Goal: Use online tool/utility: Utilize a website feature to perform a specific function

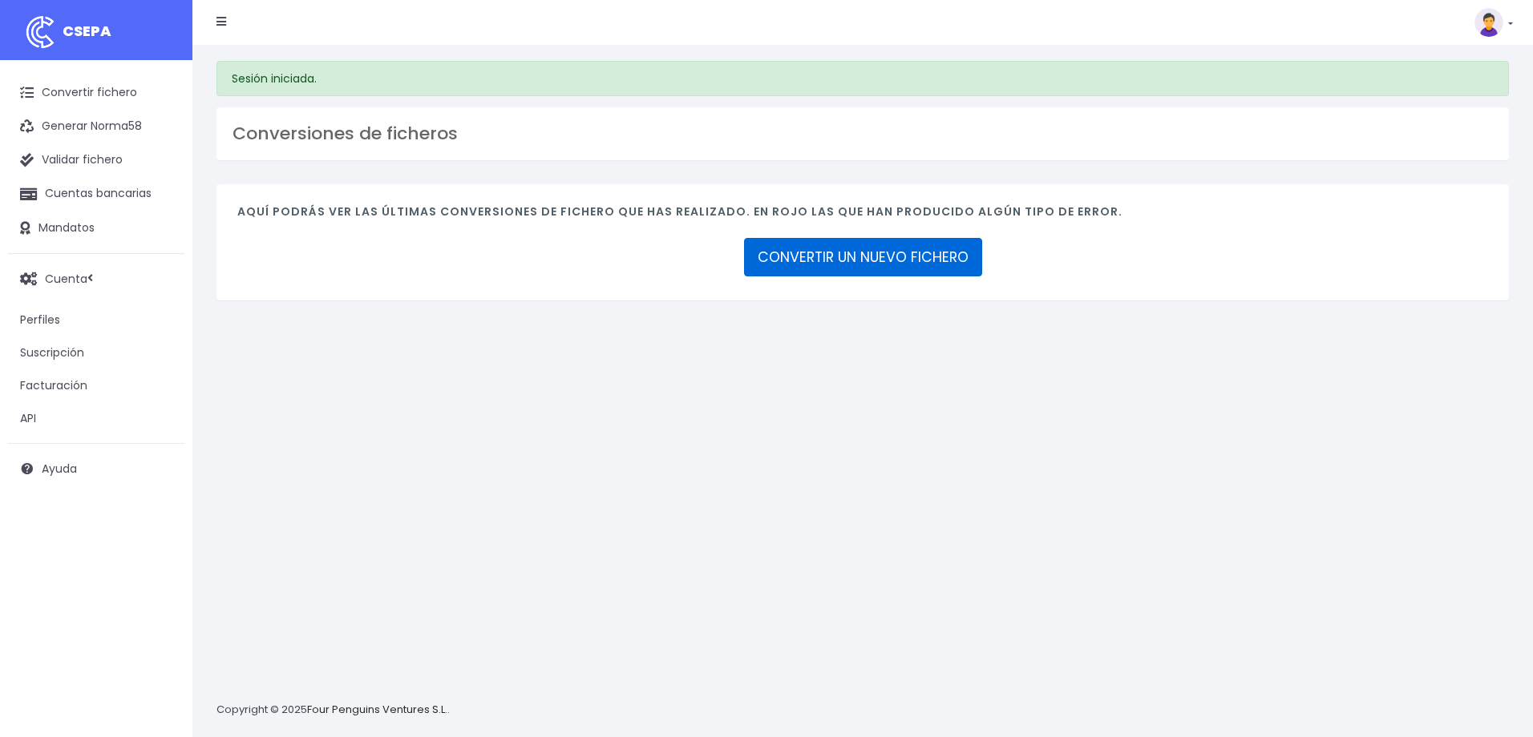
click at [821, 264] on link "CONVERTIR UN NUEVO FICHERO" at bounding box center [863, 257] width 238 height 38
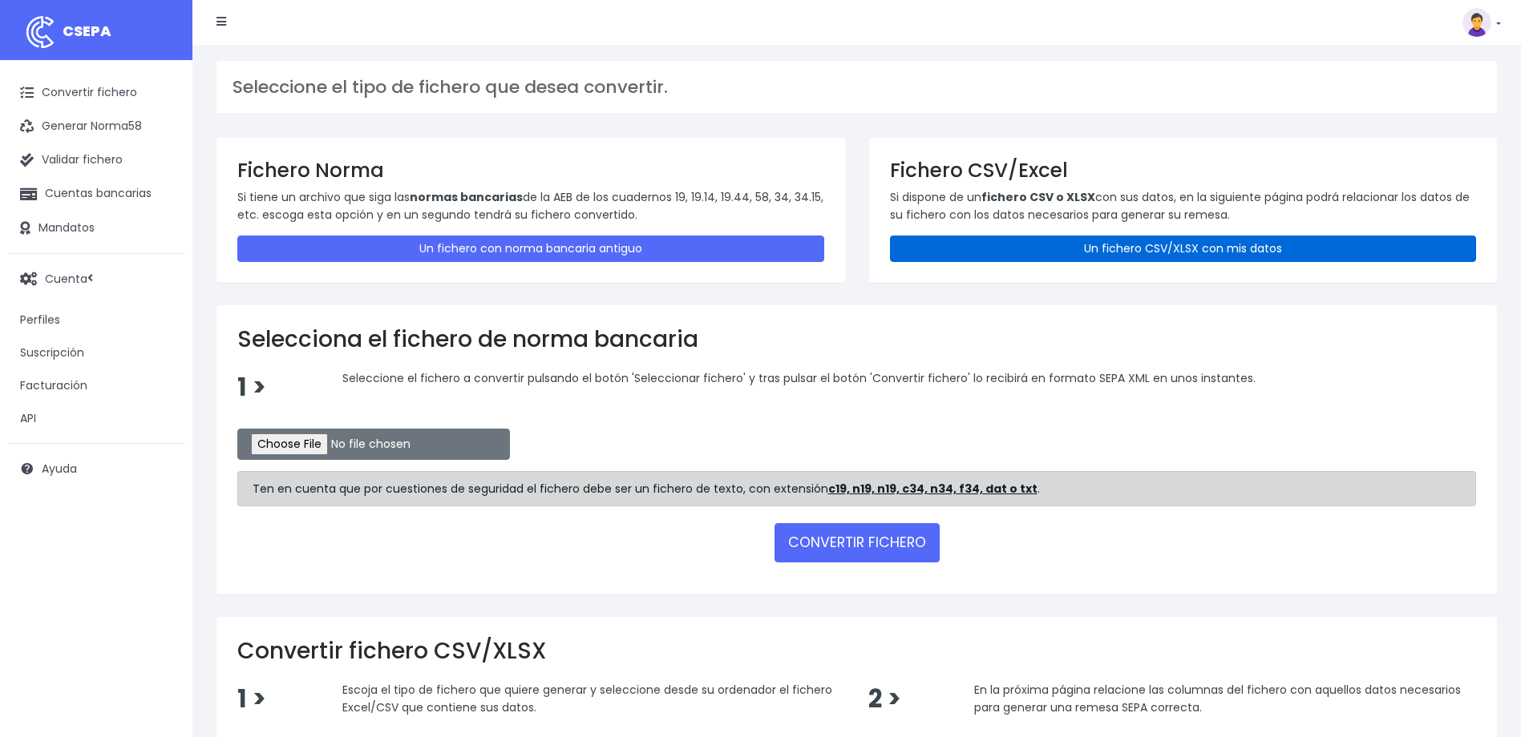
click at [1137, 243] on link "Un fichero CSV/XLSX con mis datos" at bounding box center [1183, 249] width 587 height 26
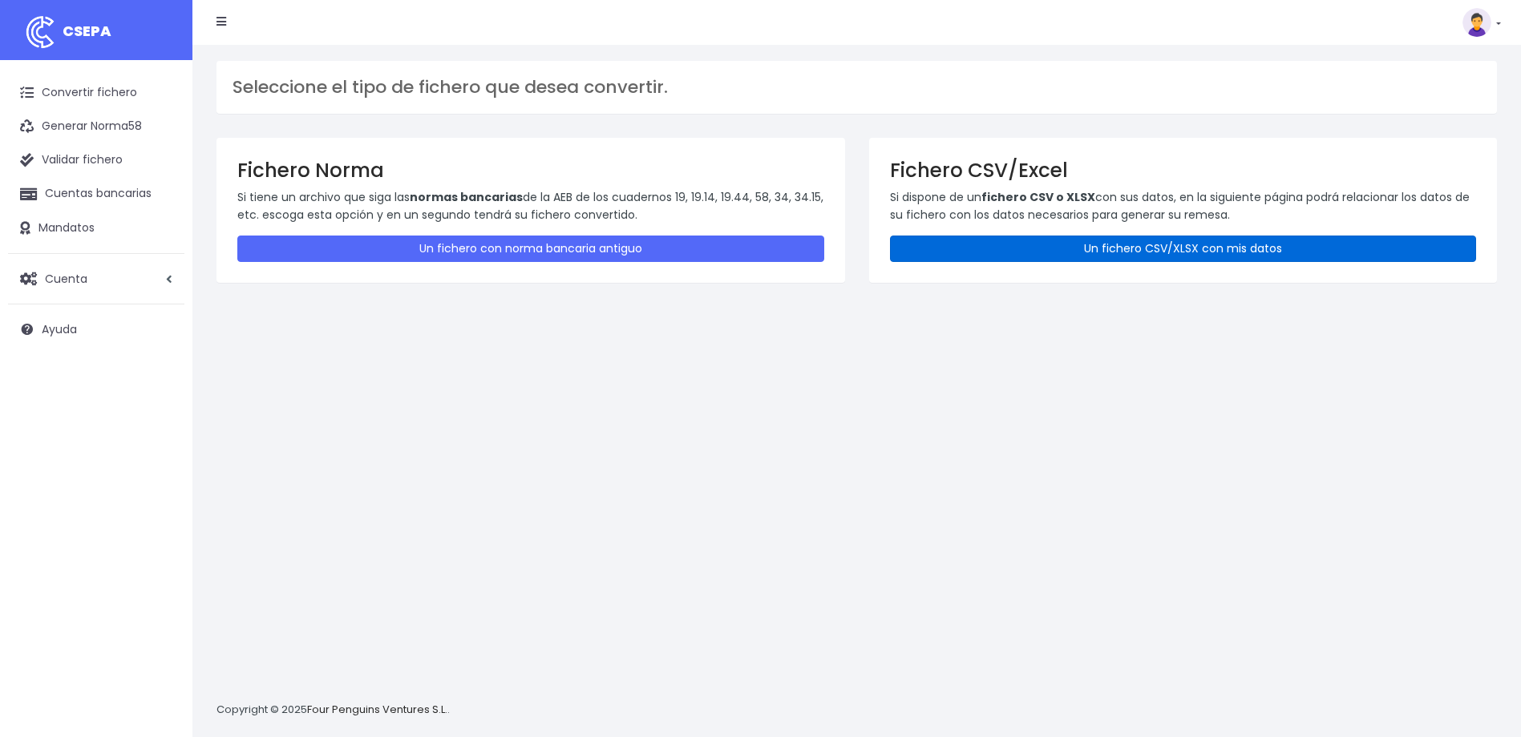
click at [1137, 243] on link "Un fichero CSV/XLSX con mis datos" at bounding box center [1183, 249] width 587 height 26
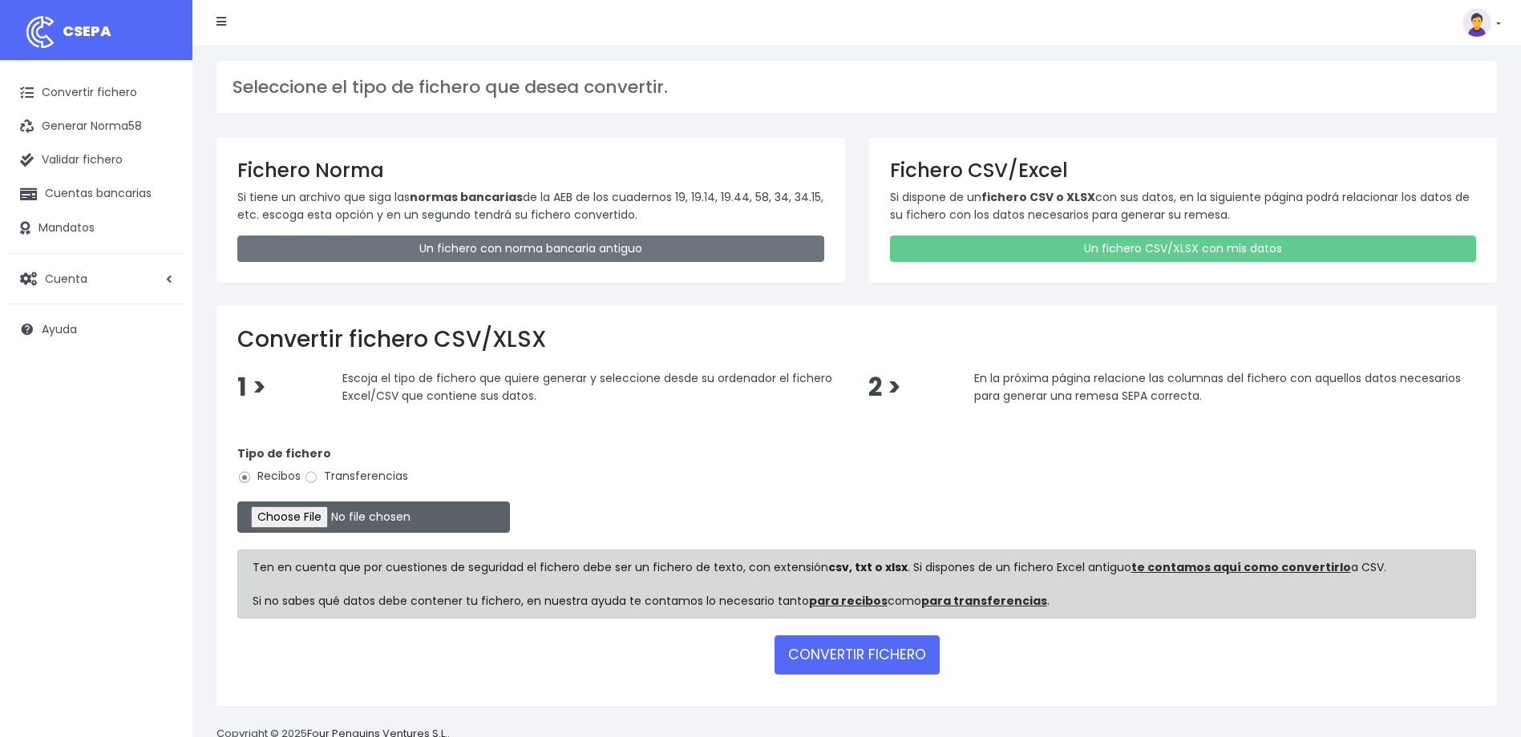
click at [312, 519] on input "file" at bounding box center [373, 517] width 273 height 31
type input "C:\fakepath\Transferencia manual SEPA - 0539 - 106.200,00 EUR.csv"
click at [351, 476] on label "Transferencias" at bounding box center [356, 476] width 104 height 17
click at [318, 476] on input "Transferencias" at bounding box center [311, 478] width 14 height 14
radio input "true"
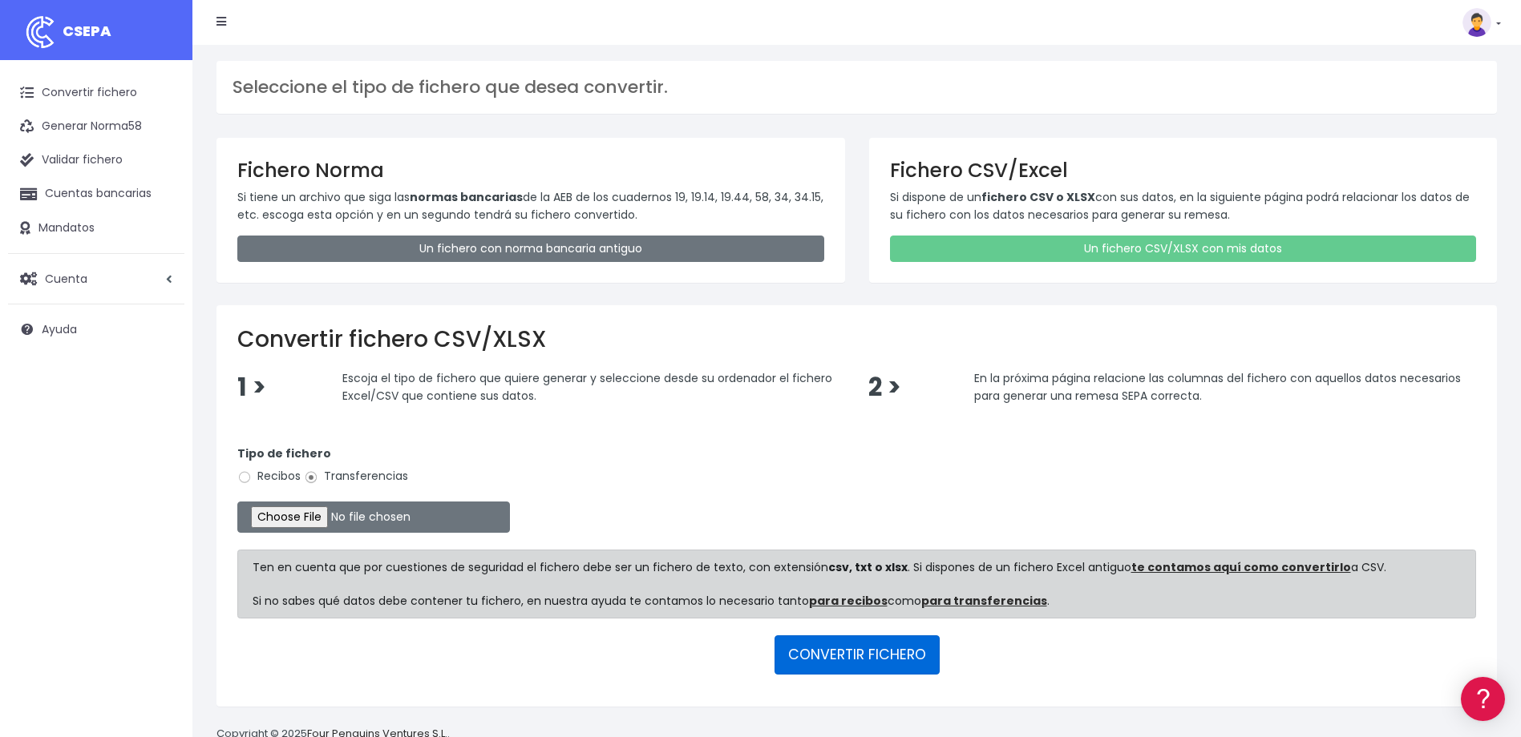
click at [864, 660] on button "CONVERTIR FICHERO" at bounding box center [856, 655] width 165 height 38
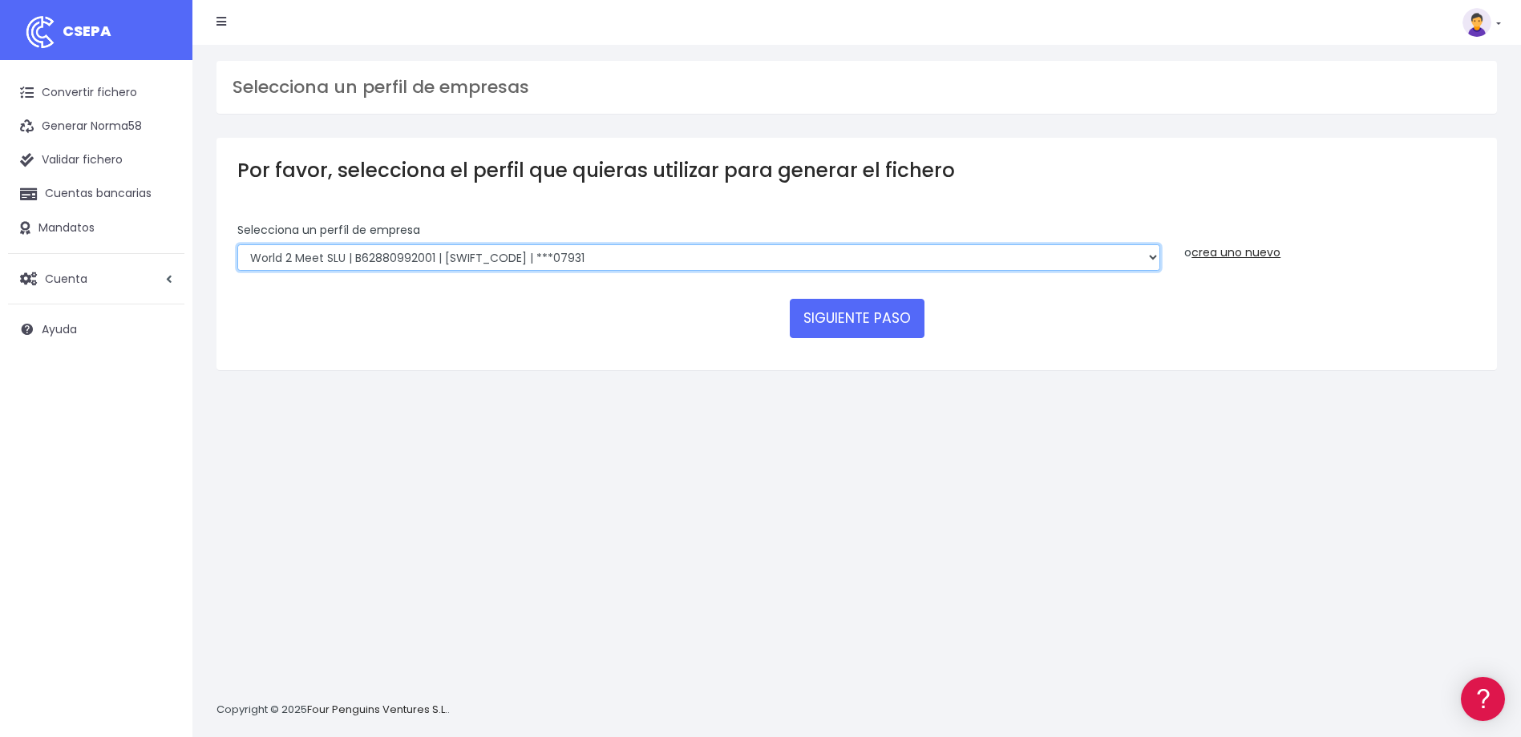
click at [600, 248] on select "WORLD2MEET,S.L.U | b62880992 | BSABESBBXXX | ***97721 World 2 Meet SLU | B62880…" at bounding box center [698, 257] width 923 height 27
select select "1394"
click at [237, 244] on select "WORLD2MEET,S.L.U | b62880992 | BSABESBBXXX | ***97721 World 2 Meet SLU | B62880…" at bounding box center [698, 257] width 923 height 27
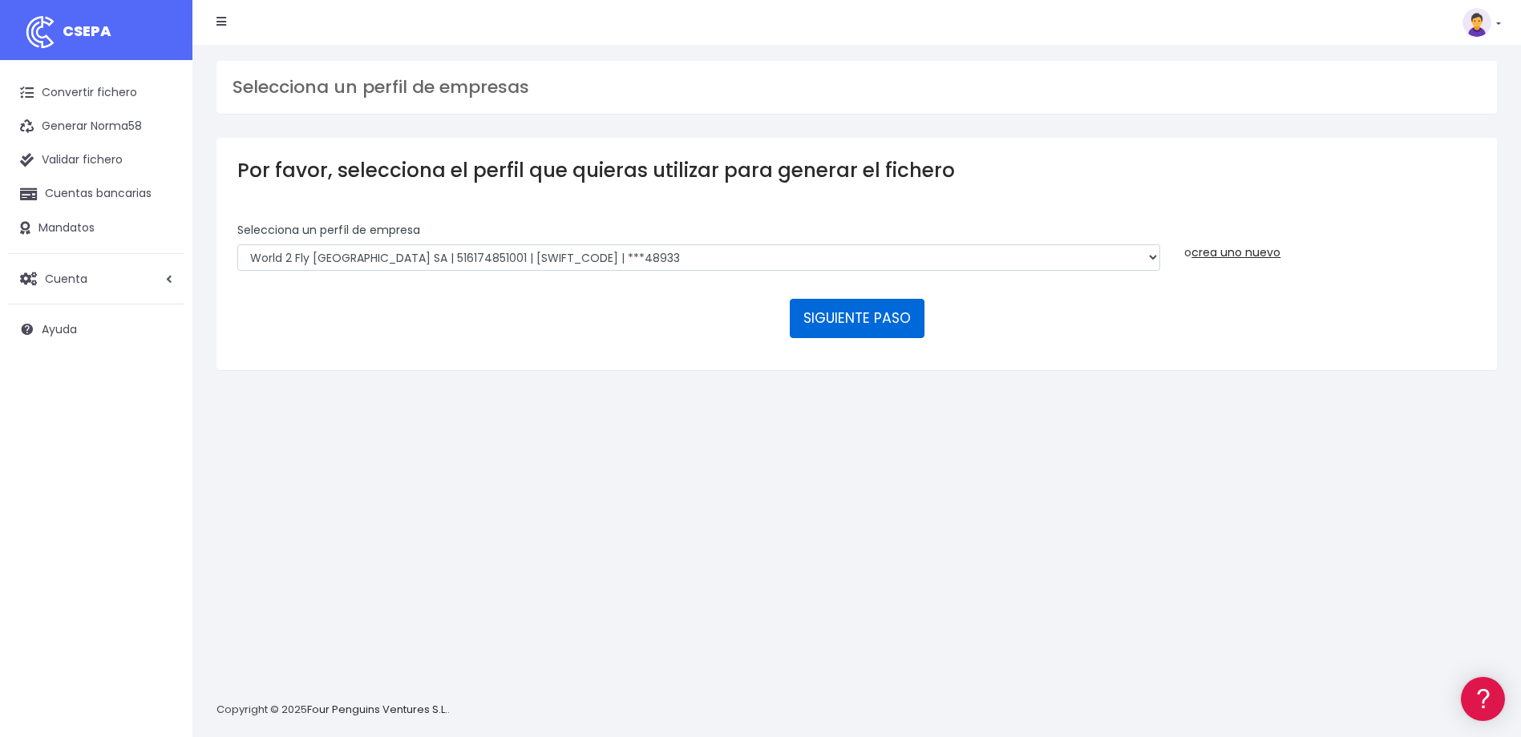
click at [888, 313] on button "SIGUIENTE PASO" at bounding box center [857, 318] width 135 height 38
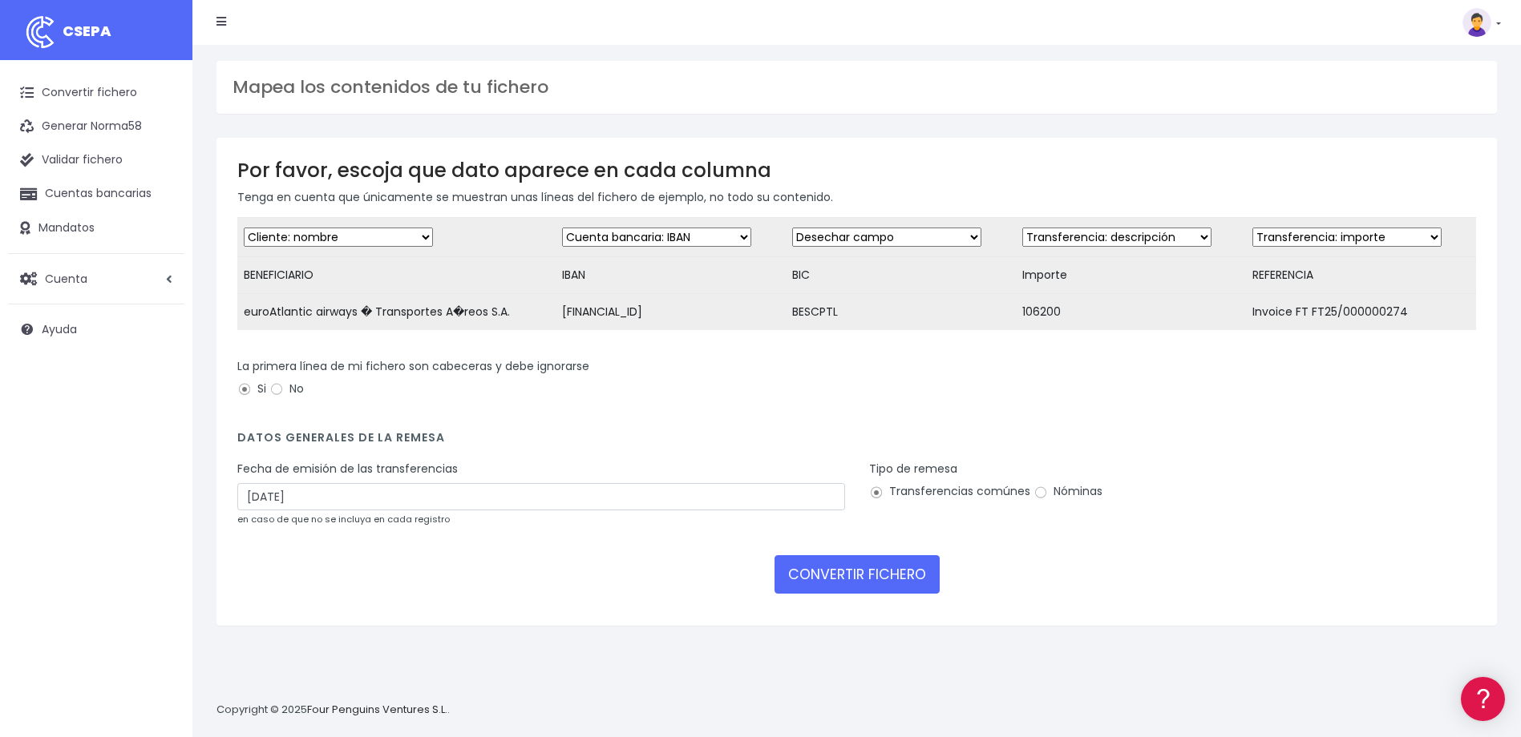
click at [393, 234] on select "Desechar campo Cliente: nombre Cliente: DNI Cliente: Email Cliente: referencia …" at bounding box center [338, 237] width 189 height 19
click at [244, 228] on select "Desechar campo Cliente: nombre Cliente: DNI Cliente: Email Cliente: referencia …" at bounding box center [338, 237] width 189 height 19
click at [842, 241] on select "Desechar campo Cliente: nombre Cliente: DNI Cliente: Email Cliente: referencia …" at bounding box center [886, 237] width 189 height 19
select select "bic"
click at [792, 228] on select "Desechar campo Cliente: nombre Cliente: DNI Cliente: Email Cliente: referencia …" at bounding box center [886, 237] width 189 height 19
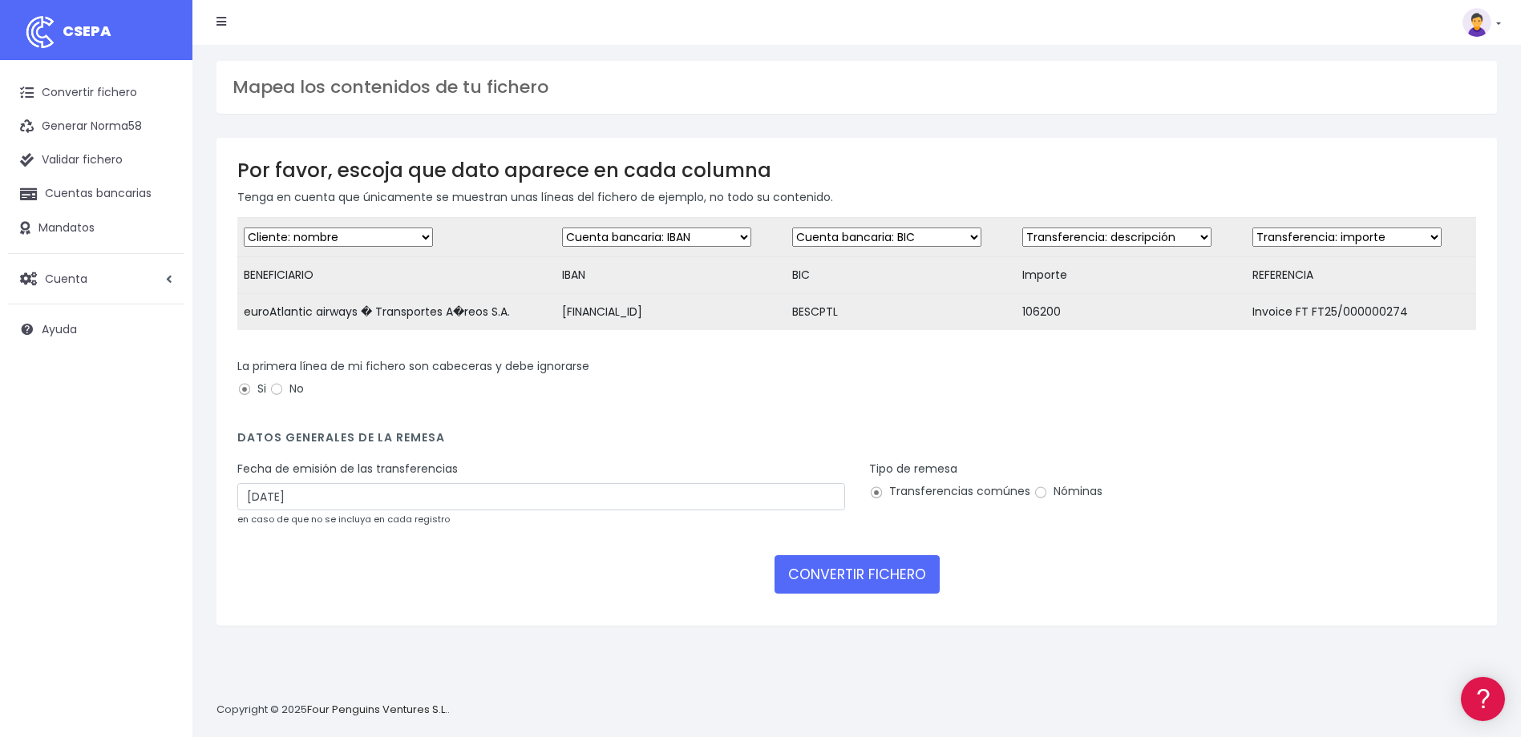
click at [1107, 237] on select "Desechar campo Cliente: nombre Cliente: DNI Cliente: Email Cliente: referencia …" at bounding box center [1116, 237] width 189 height 19
select select "amount"
click at [1022, 228] on select "Desechar campo Cliente: nombre Cliente: DNI Cliente: Email Cliente: referencia …" at bounding box center [1116, 237] width 189 height 19
click at [1315, 240] on select "Desechar campo Cliente: nombre Cliente: DNI Cliente: Email Cliente: referencia …" at bounding box center [1346, 237] width 189 height 19
select select "description"
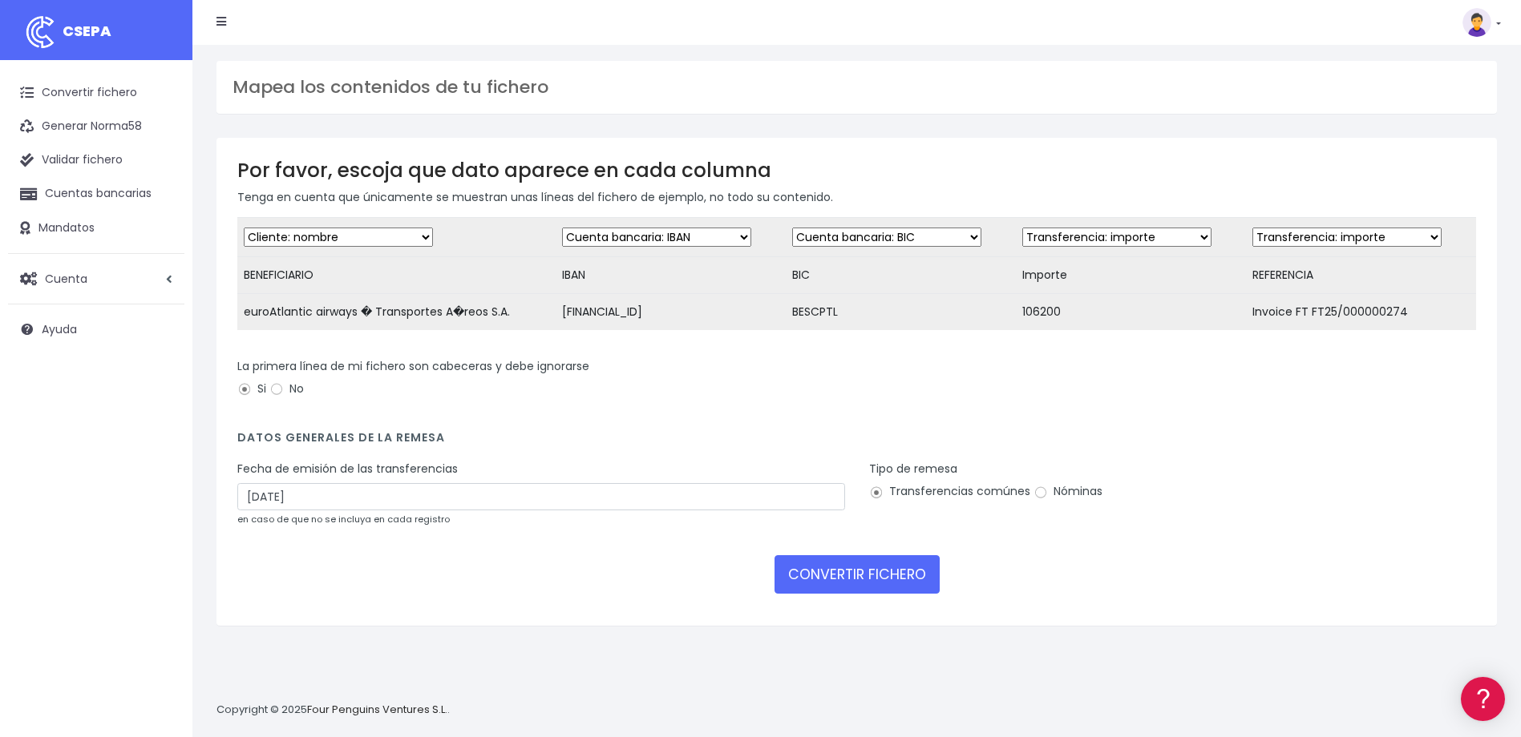
click at [1252, 228] on select "Desechar campo Cliente: nombre Cliente: DNI Cliente: Email Cliente: referencia …" at bounding box center [1346, 237] width 189 height 19
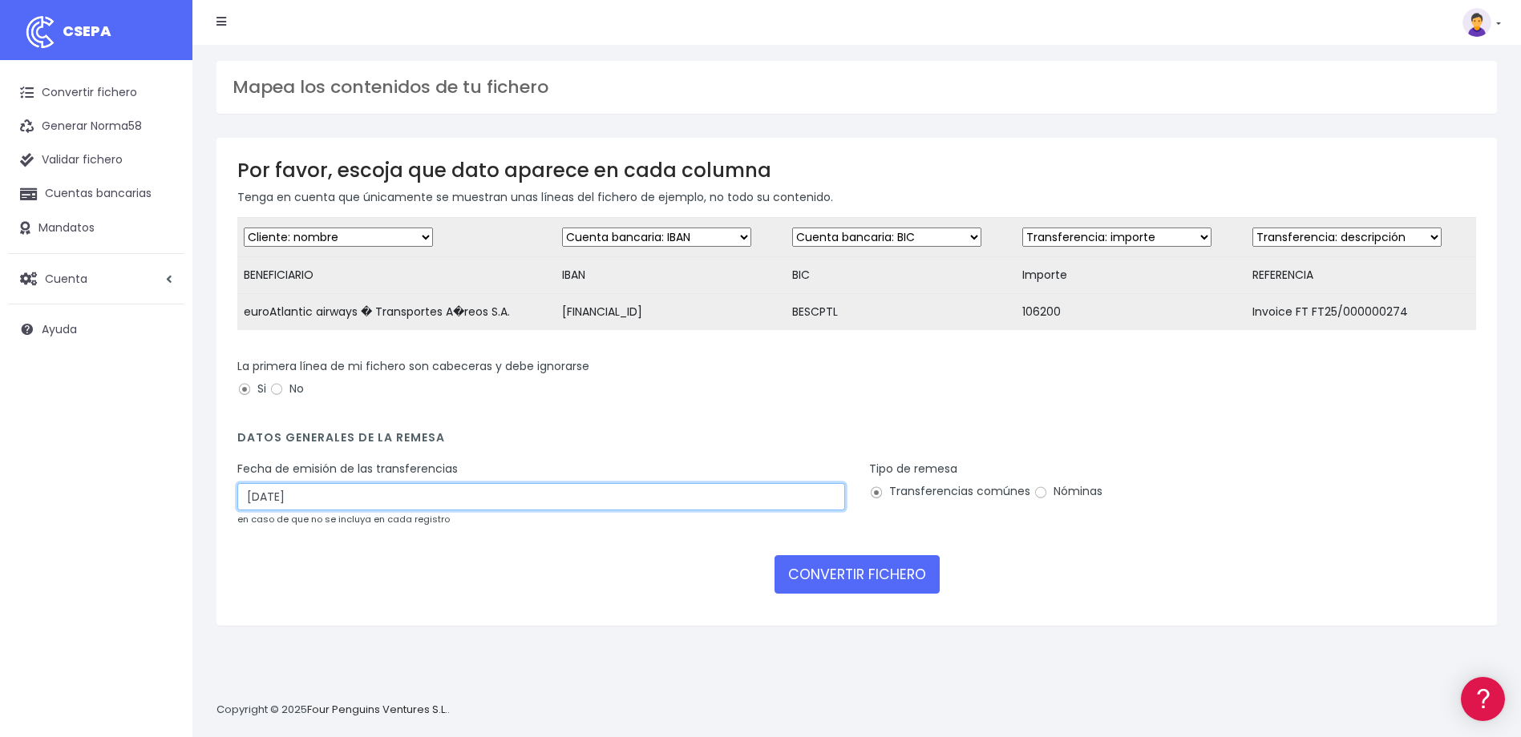
click at [318, 511] on input "11/09/2025" at bounding box center [541, 496] width 608 height 27
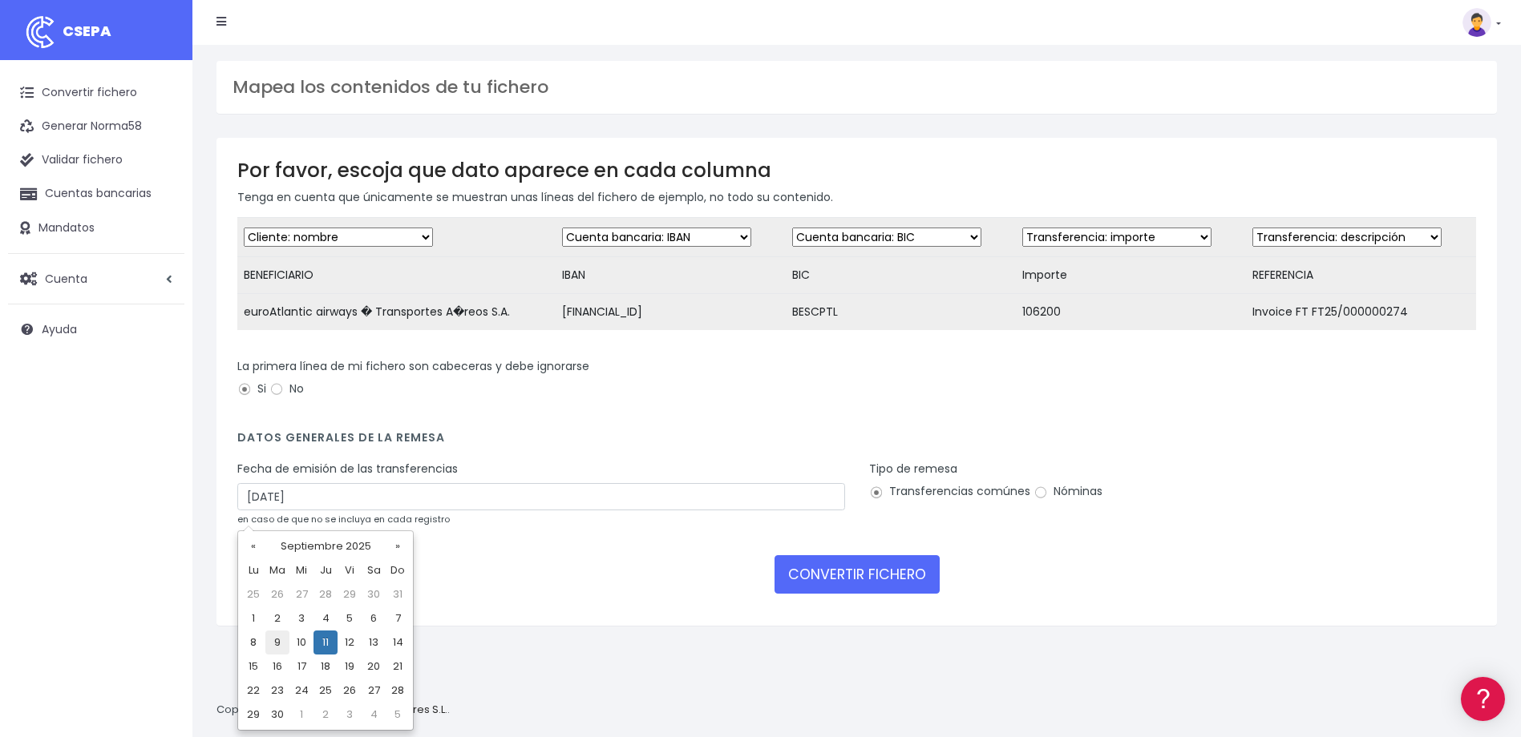
click at [278, 644] on td "9" at bounding box center [277, 643] width 24 height 24
type input "09/09/2025"
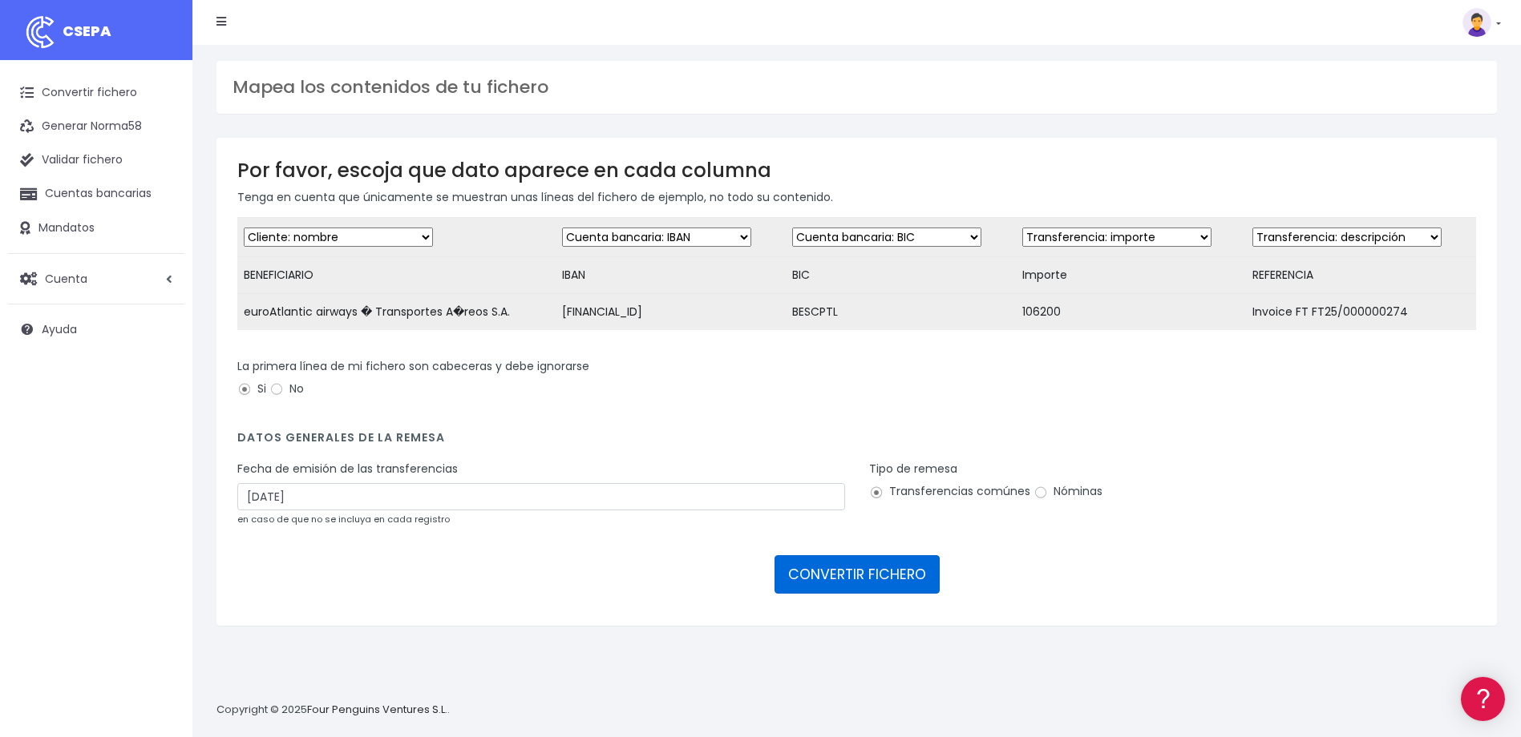
click at [862, 591] on button "CONVERTIR FICHERO" at bounding box center [856, 575] width 165 height 38
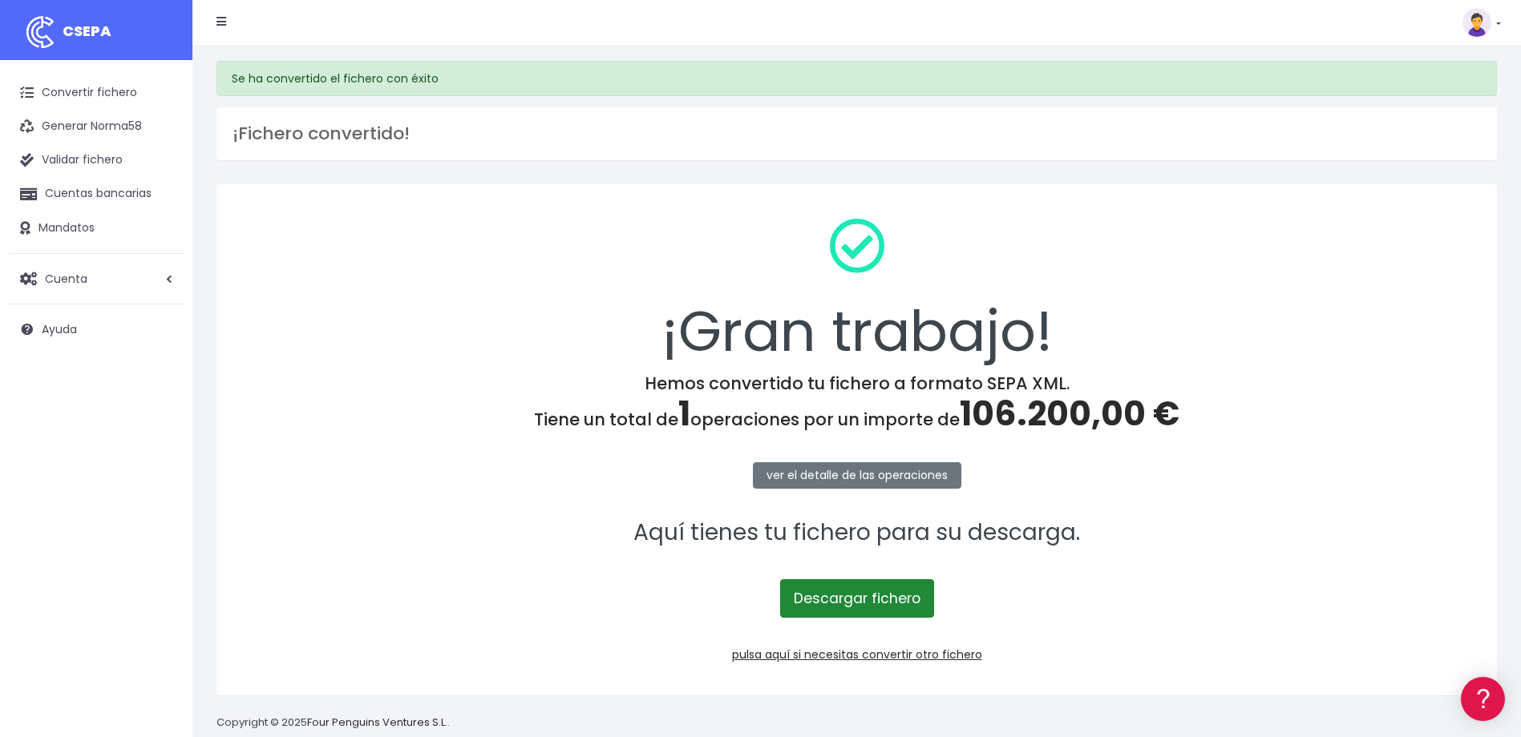
click at [854, 598] on link "Descargar fichero" at bounding box center [857, 599] width 154 height 38
